Goal: Task Accomplishment & Management: Complete application form

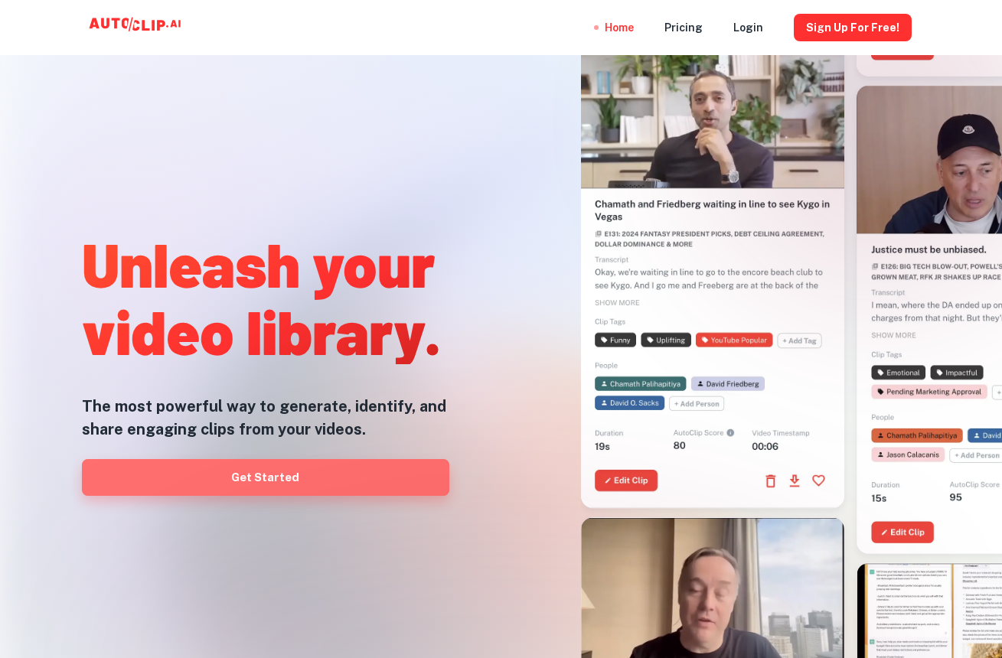
click at [370, 473] on link "Get Started" at bounding box center [265, 477] width 367 height 37
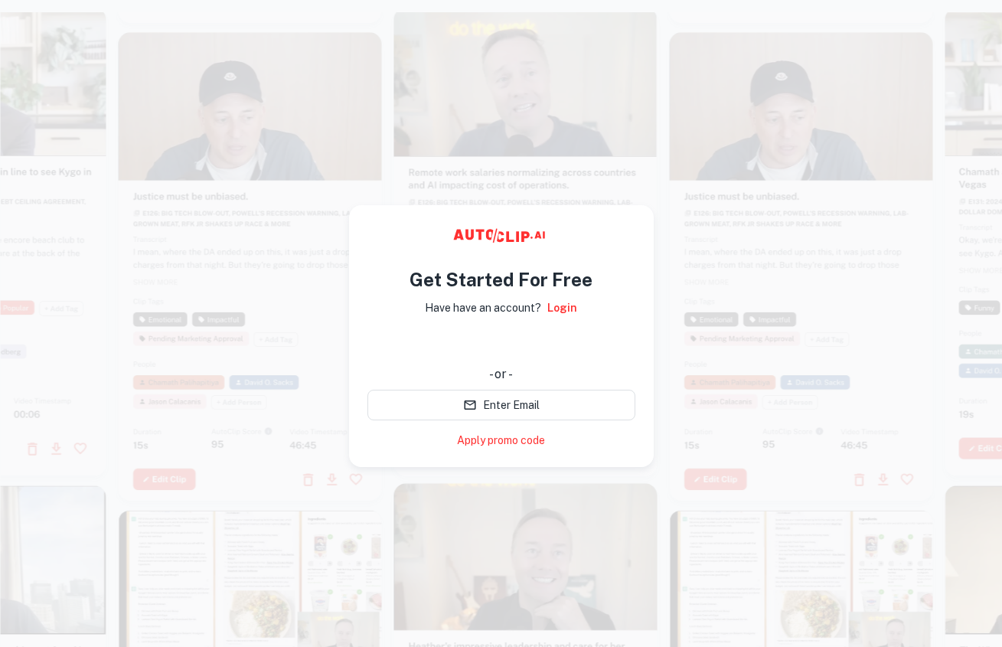
click at [531, 337] on div "使用 Google 账号登录。在新标签页中打开" at bounding box center [501, 344] width 268 height 34
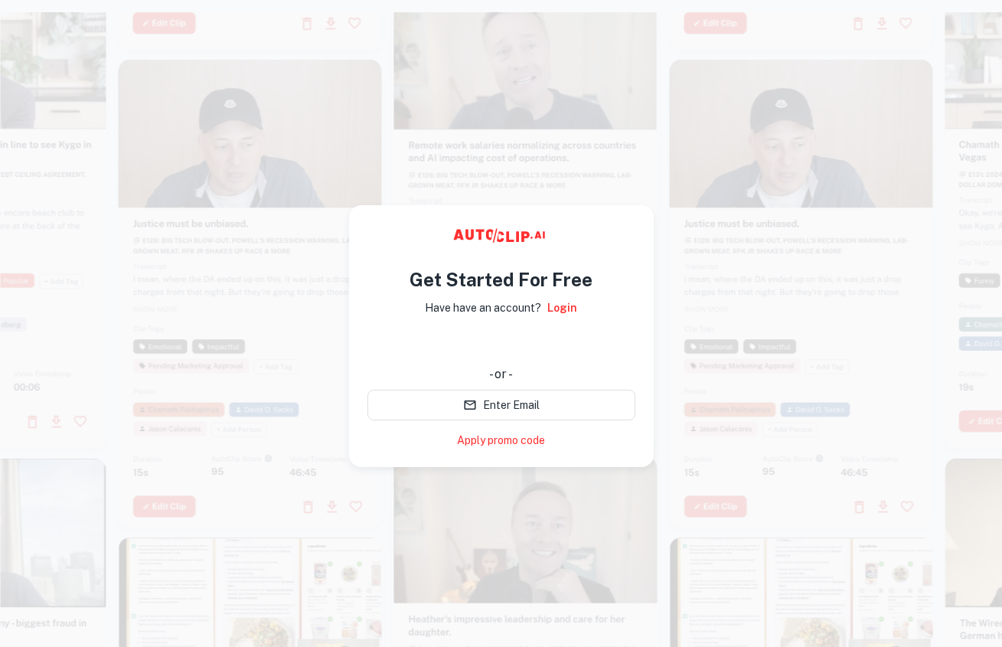
click at [372, 206] on div "Get Started For Free Have have an account? Login - or - Enter Email Apply promo…" at bounding box center [501, 336] width 305 height 262
drag, startPoint x: 362, startPoint y: 210, endPoint x: 406, endPoint y: 358, distance: 154.9
click at [362, 213] on div "Get Started For Free Have have an account? Login - or - Enter Email Apply promo…" at bounding box center [501, 336] width 305 height 262
click at [487, 447] on link "Apply promo code" at bounding box center [501, 440] width 88 height 16
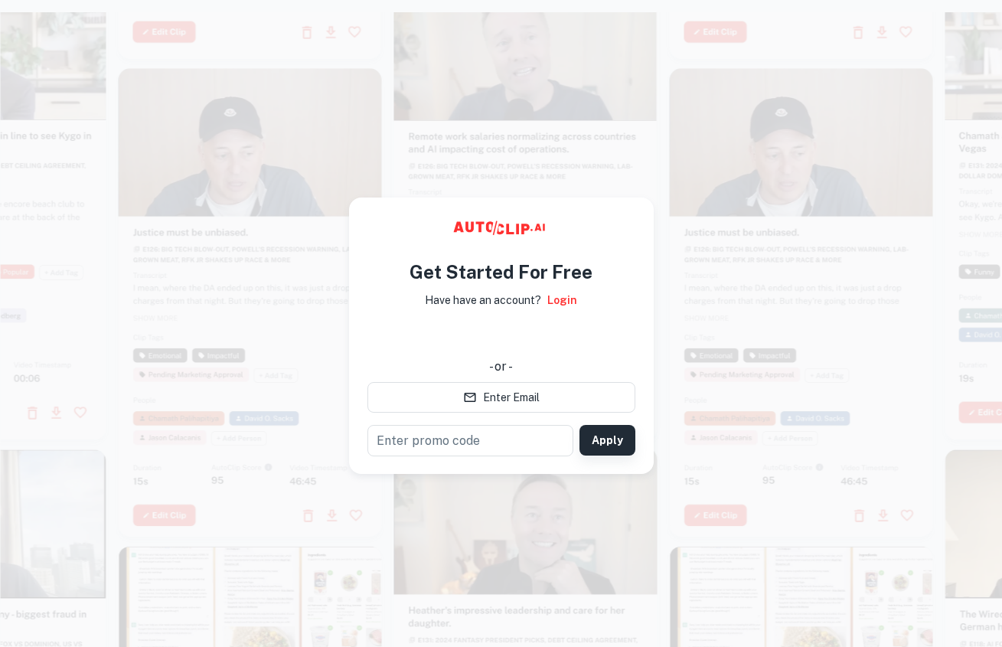
click at [609, 445] on button "Apply" at bounding box center [607, 440] width 56 height 31
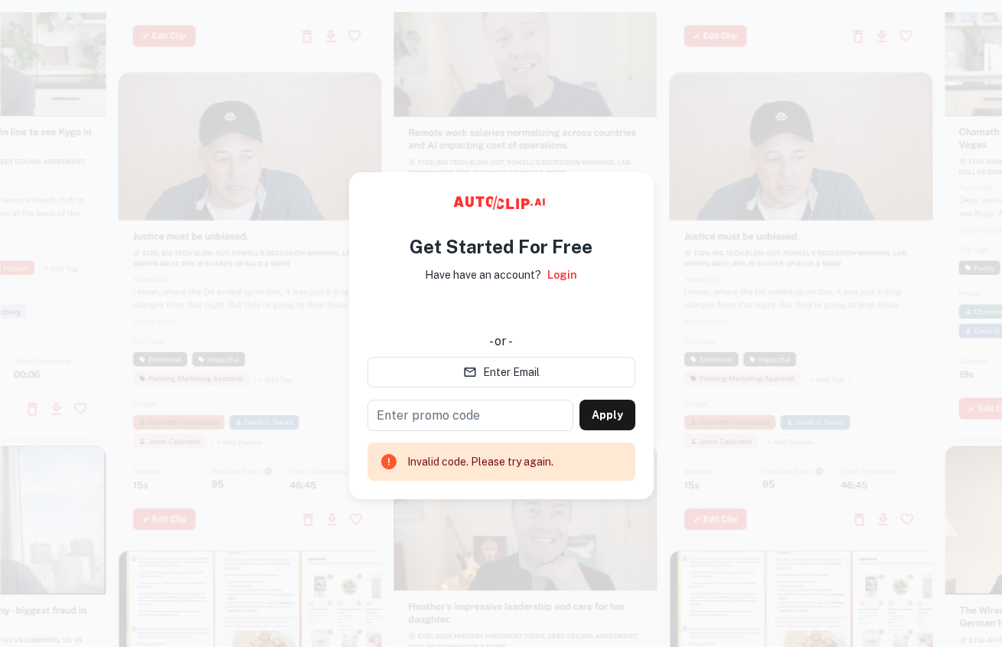
drag, startPoint x: 646, startPoint y: 178, endPoint x: 585, endPoint y: 178, distance: 60.5
click at [637, 181] on div "Get Started For Free Have have an account? Login - or - Enter Email ​ Apply Inv…" at bounding box center [501, 335] width 305 height 327
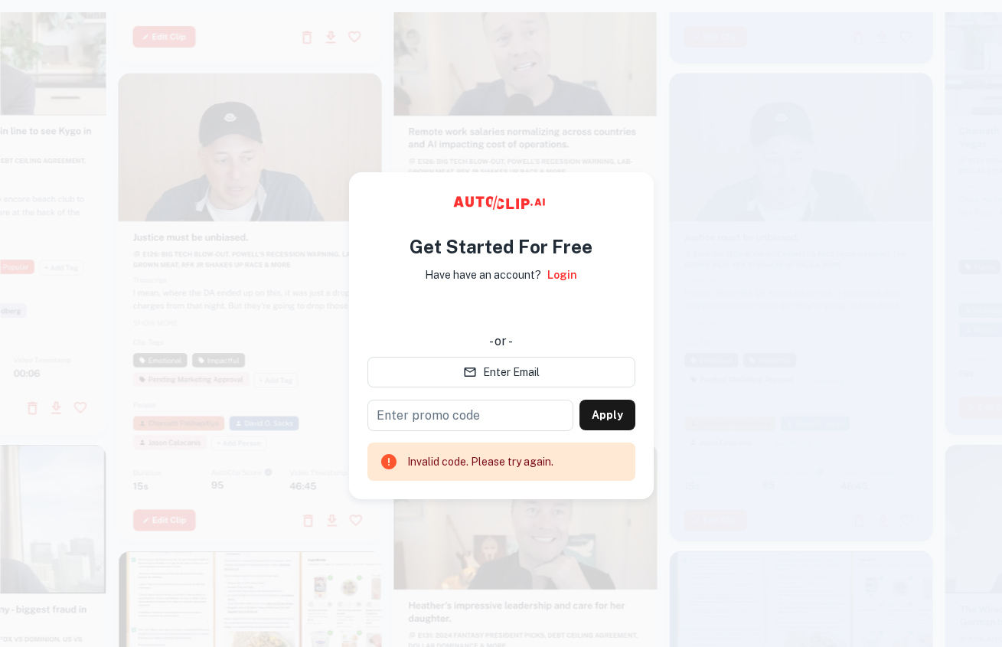
drag, startPoint x: 585, startPoint y: 178, endPoint x: 527, endPoint y: 111, distance: 89.0
click at [537, 144] on main "Get Started For Free Have have an account? Login - or - Enter Email ​ Apply Inv…" at bounding box center [501, 335] width 1002 height 647
